Goal: Find specific page/section: Find specific page/section

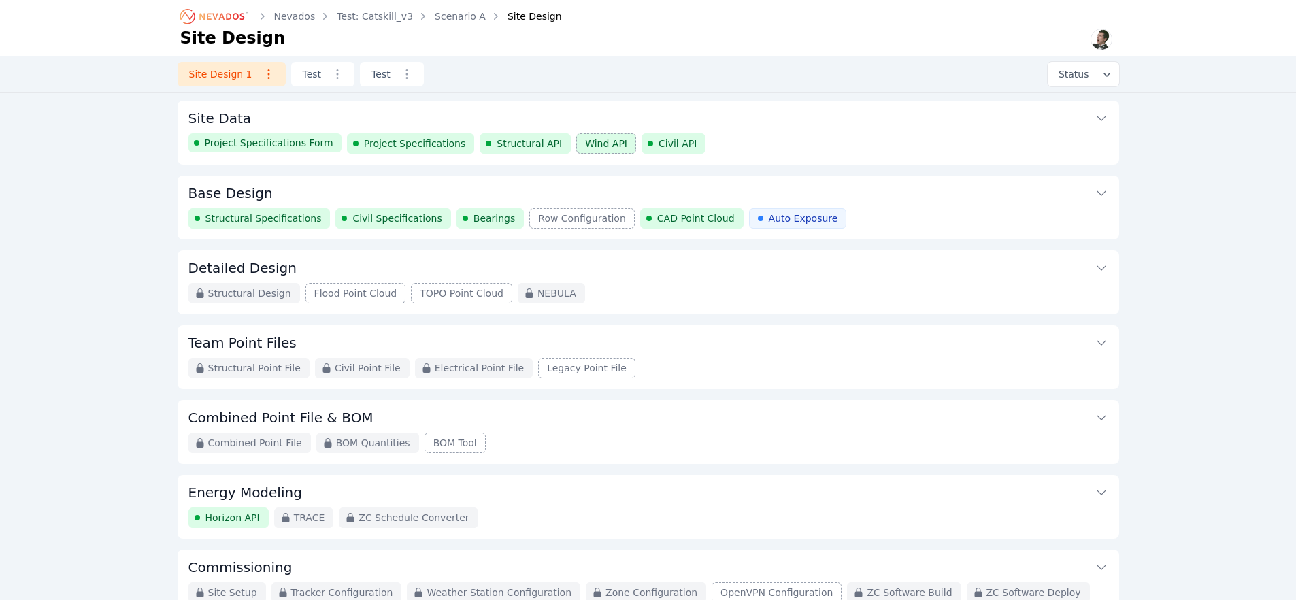
scroll to position [3, 0]
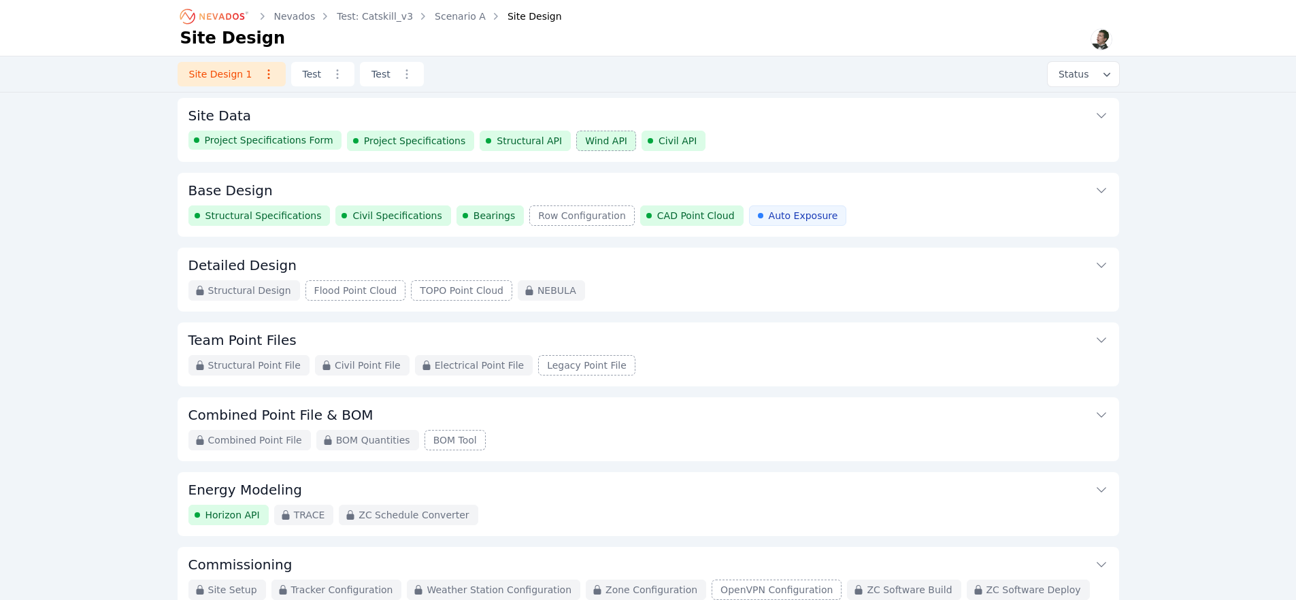
click at [225, 20] on icon "Breadcrumb" at bounding box center [214, 16] width 75 height 22
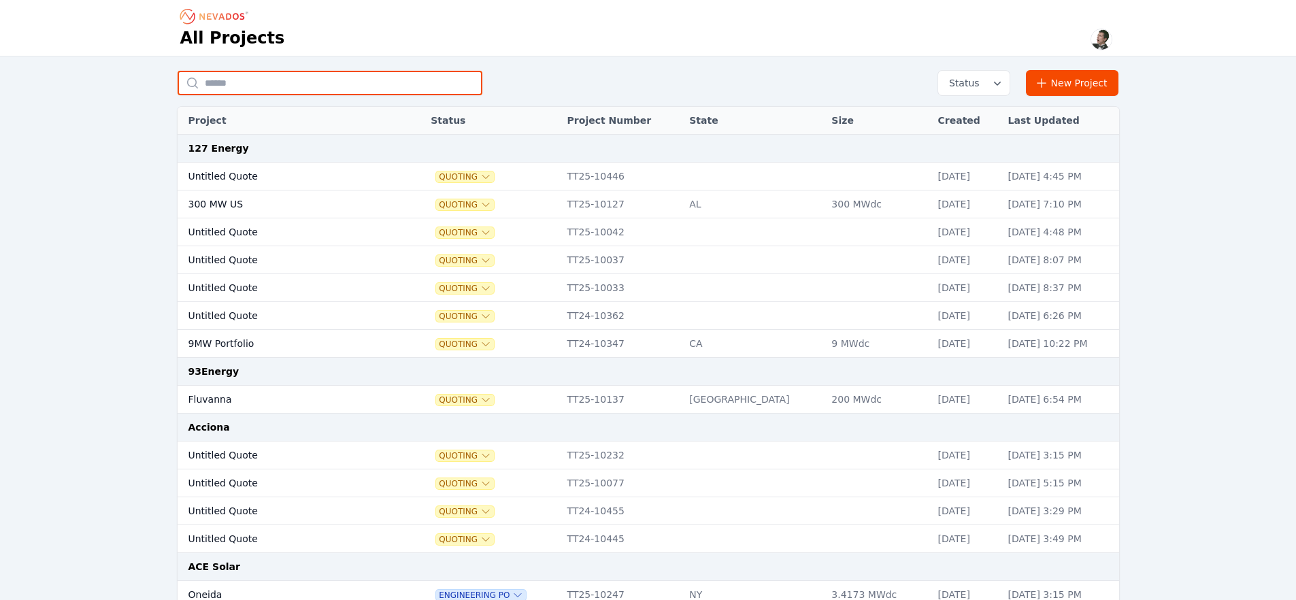
click at [295, 85] on input "text" at bounding box center [329, 83] width 305 height 24
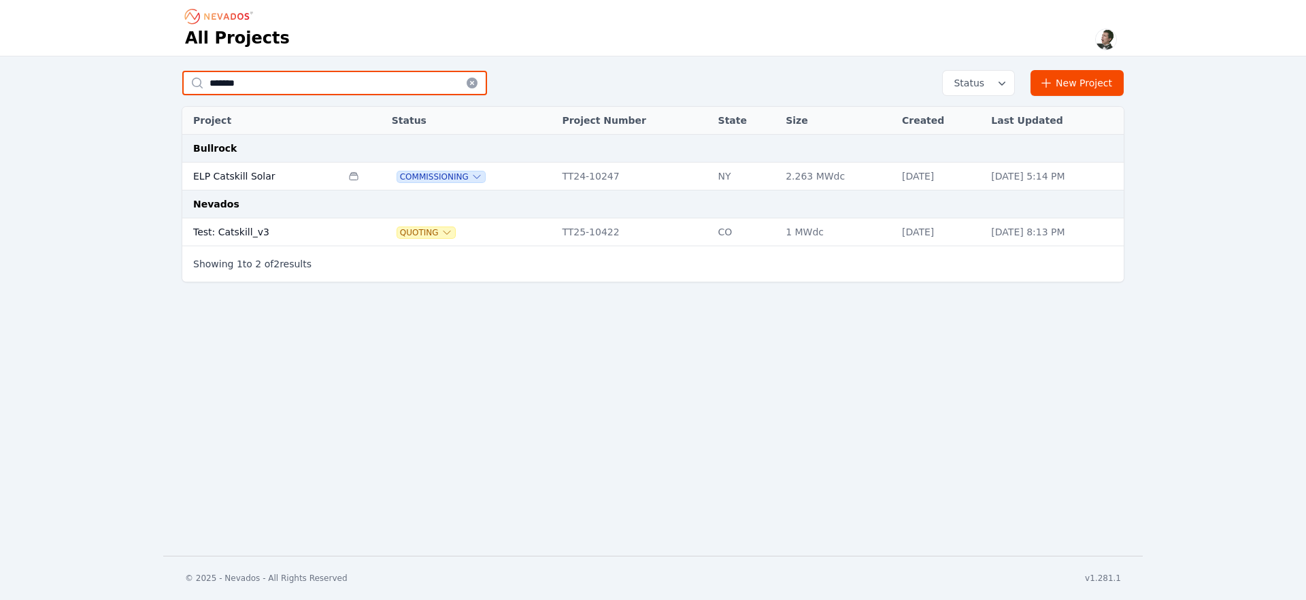
type input "*******"
click at [255, 231] on td "Test: Catskill_v3" at bounding box center [261, 232] width 159 height 28
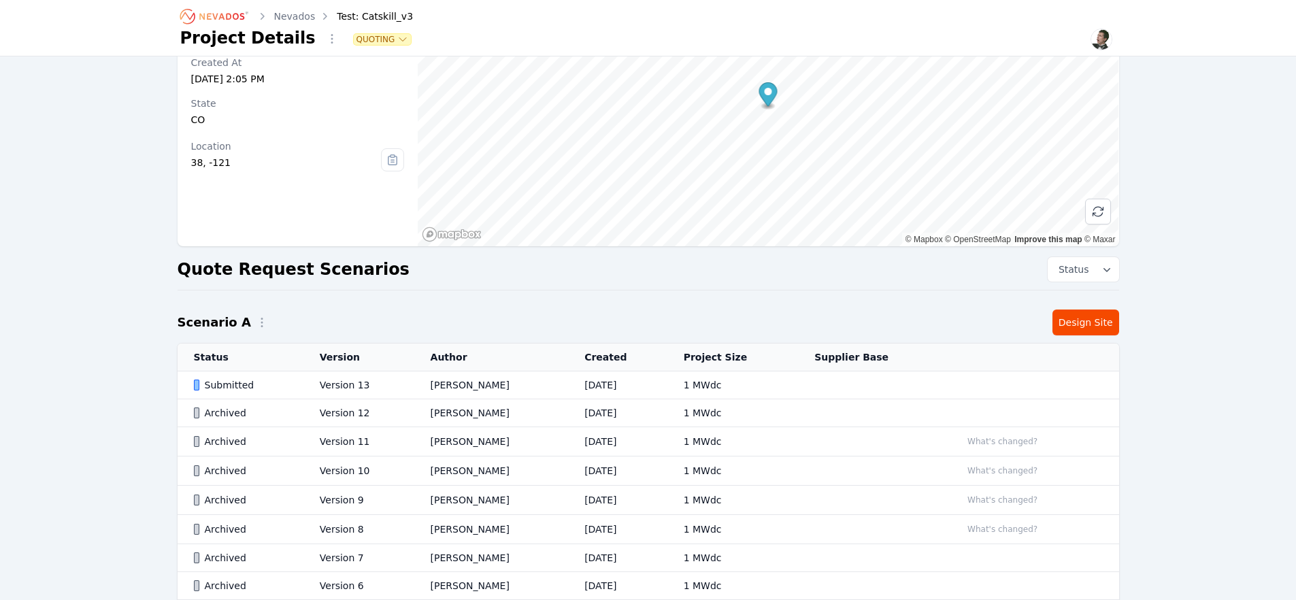
scroll to position [261, 0]
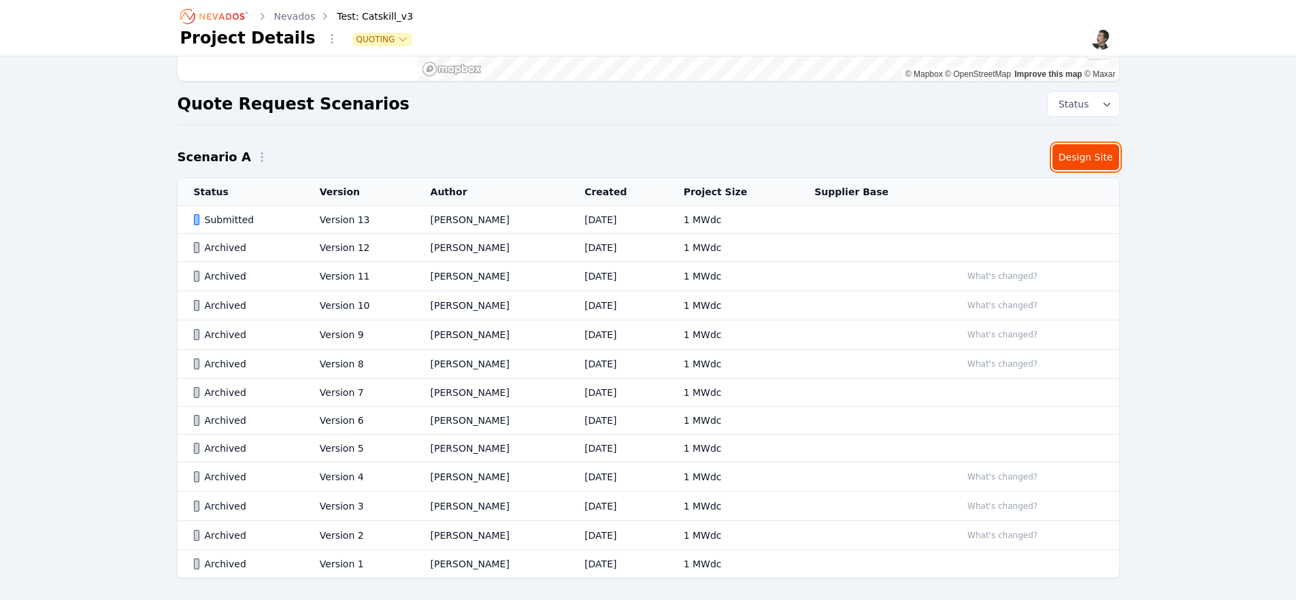
click at [1097, 155] on link "Design Site" at bounding box center [1085, 157] width 67 height 26
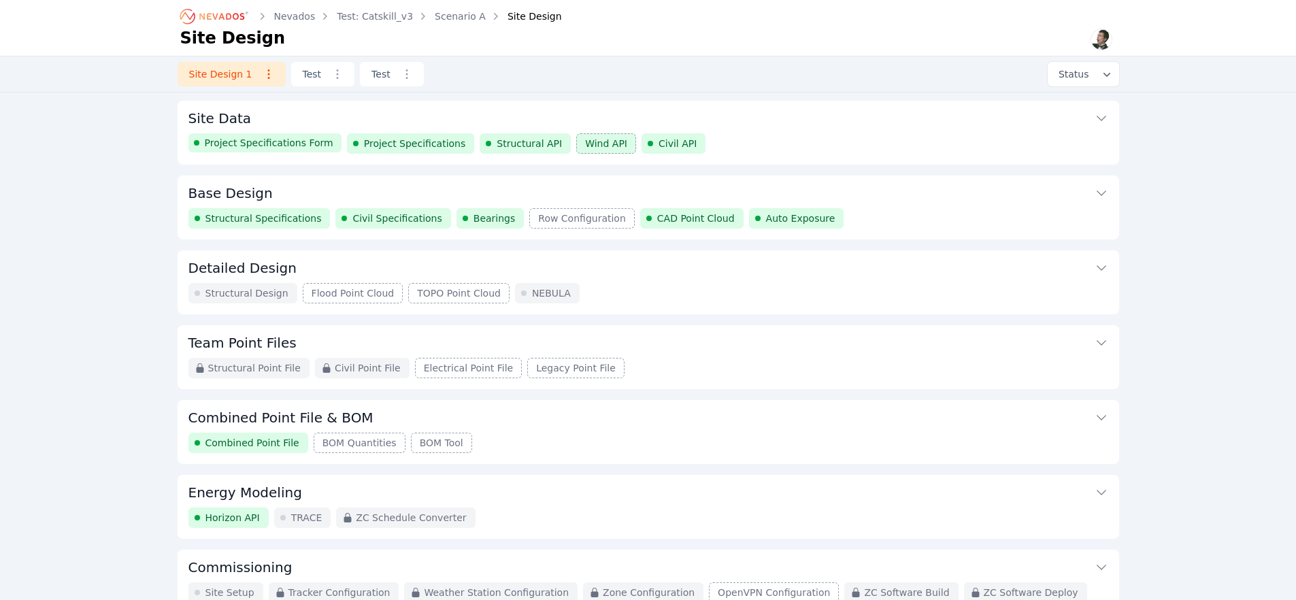
click at [762, 180] on button "Base Design" at bounding box center [647, 191] width 919 height 33
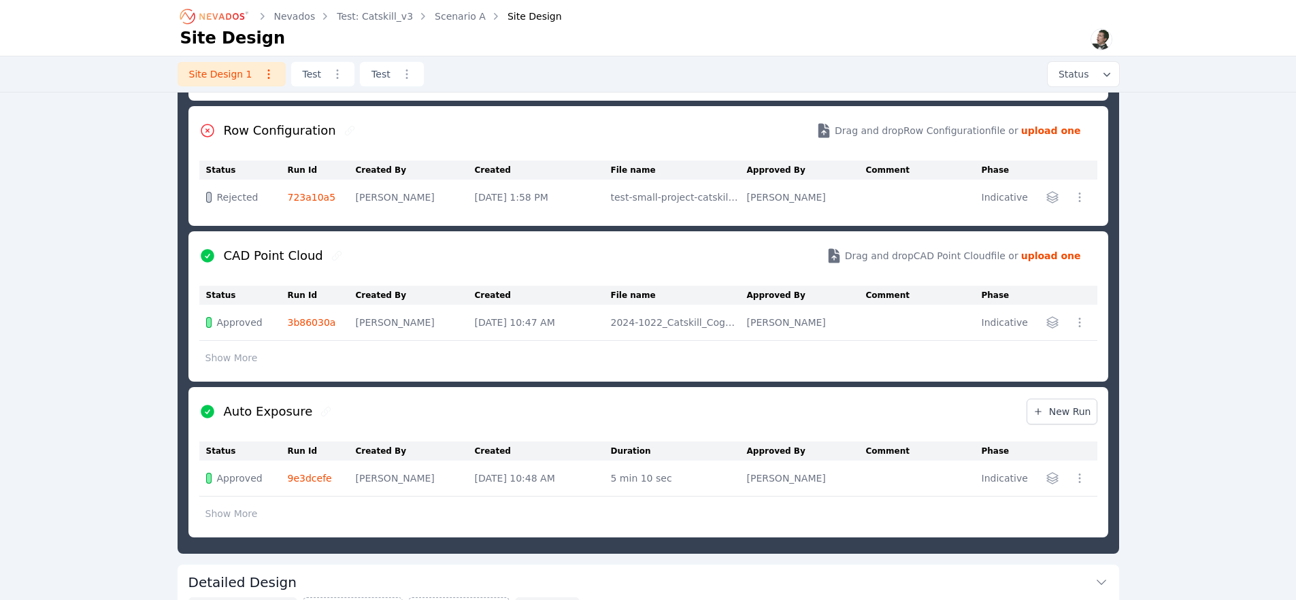
scroll to position [641, 0]
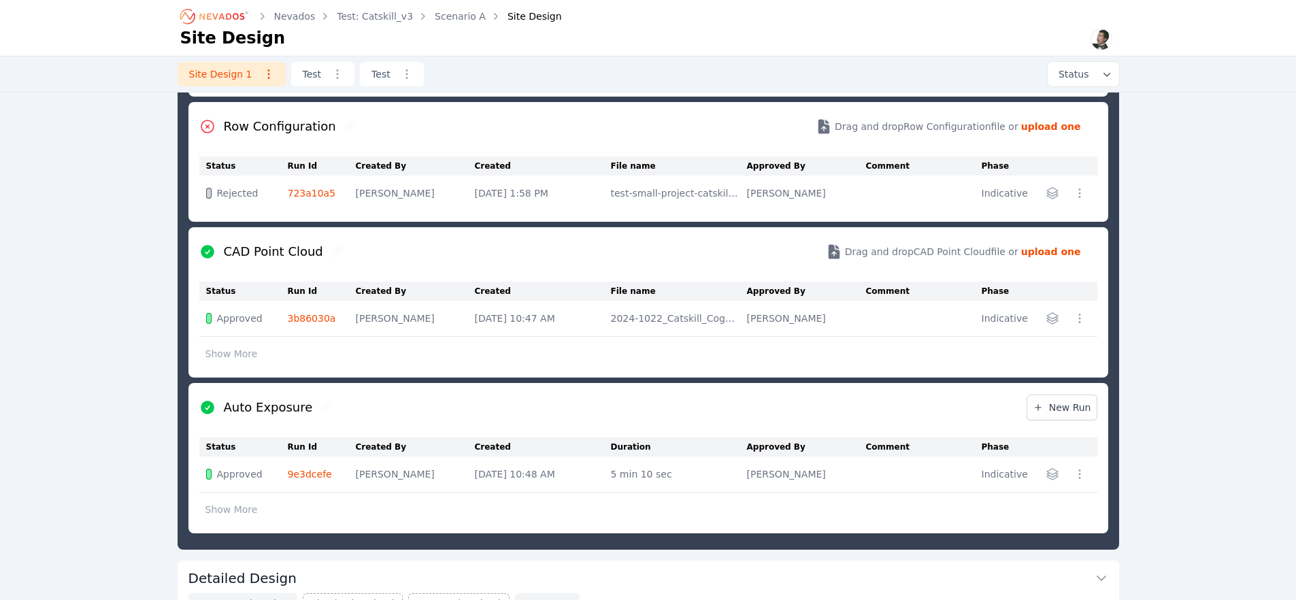
click at [314, 476] on link "9e3dcefe" at bounding box center [310, 474] width 44 height 11
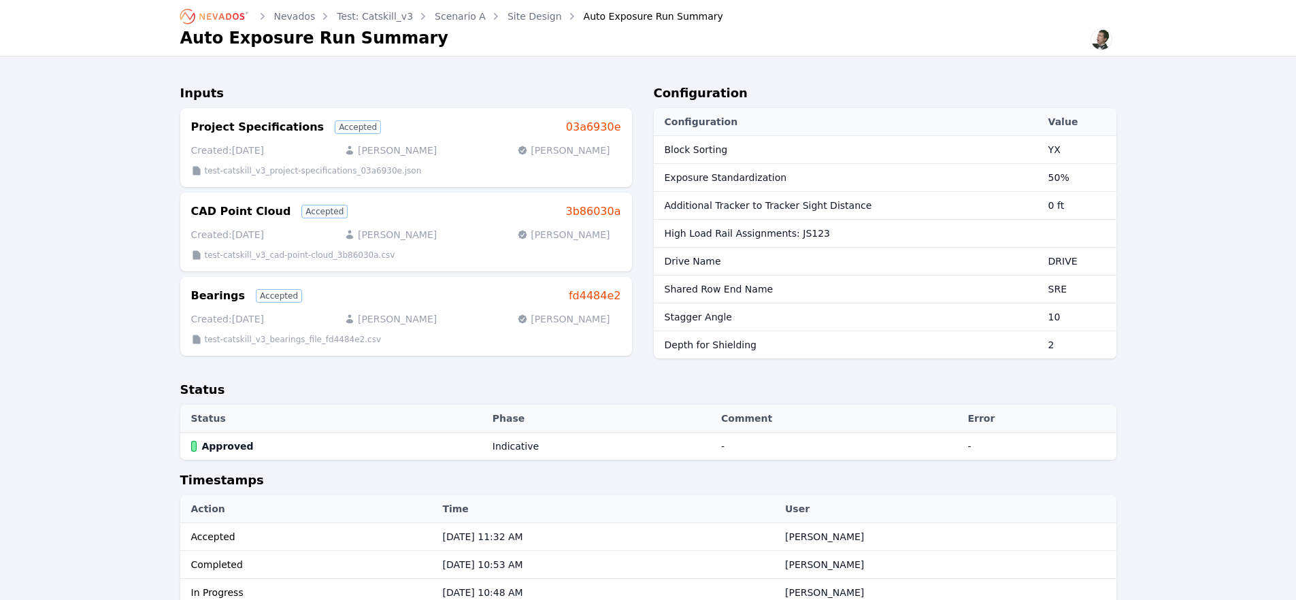
click at [540, 16] on link "Site Design" at bounding box center [534, 17] width 54 height 14
